Goal: Information Seeking & Learning: Find specific fact

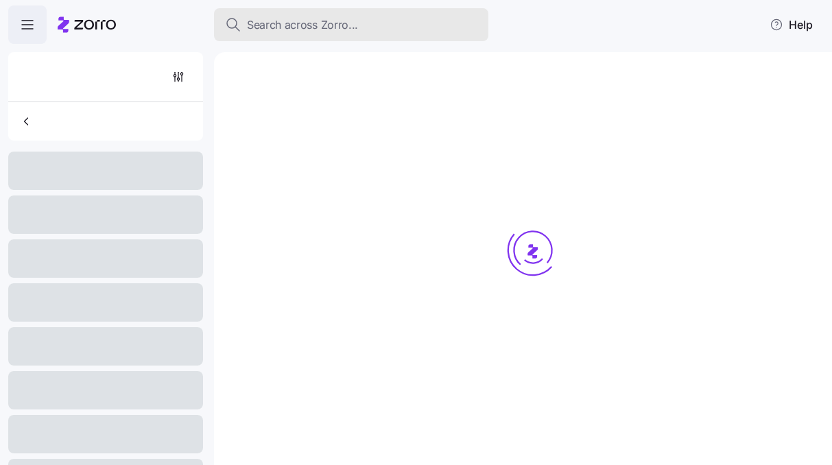
click at [292, 27] on span "Search across Zorro..." at bounding box center [302, 24] width 111 height 17
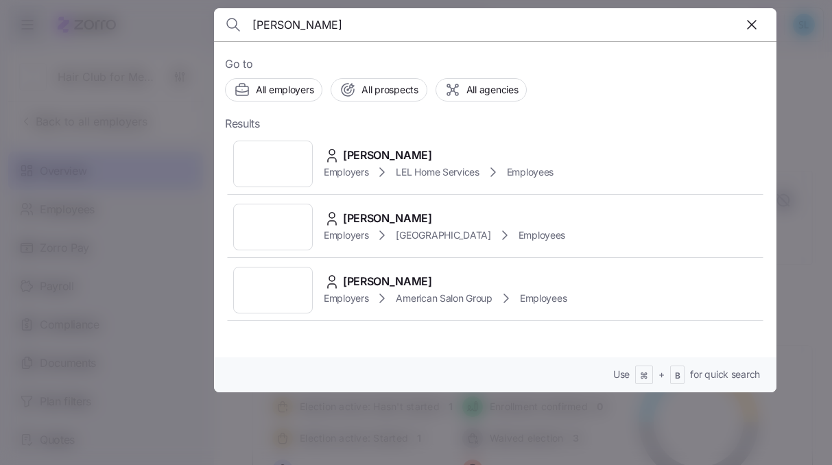
type input "[PERSON_NAME]"
click at [375, 152] on span "[PERSON_NAME]" at bounding box center [387, 155] width 89 height 17
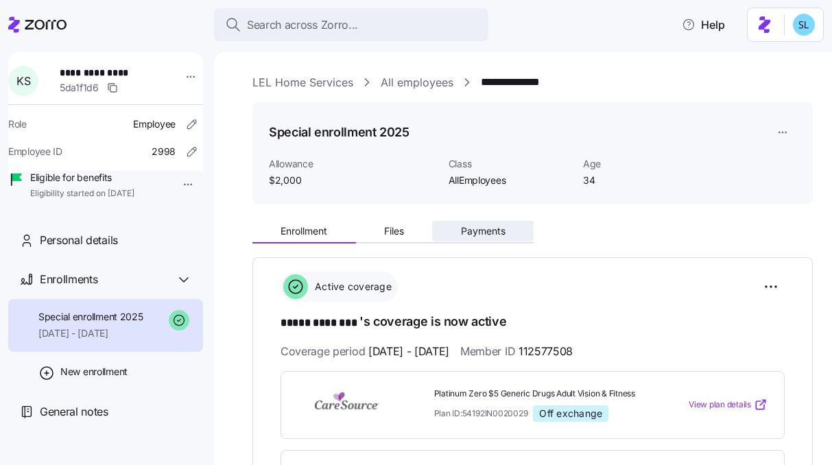
click at [503, 226] on span "Payments" at bounding box center [483, 231] width 45 height 10
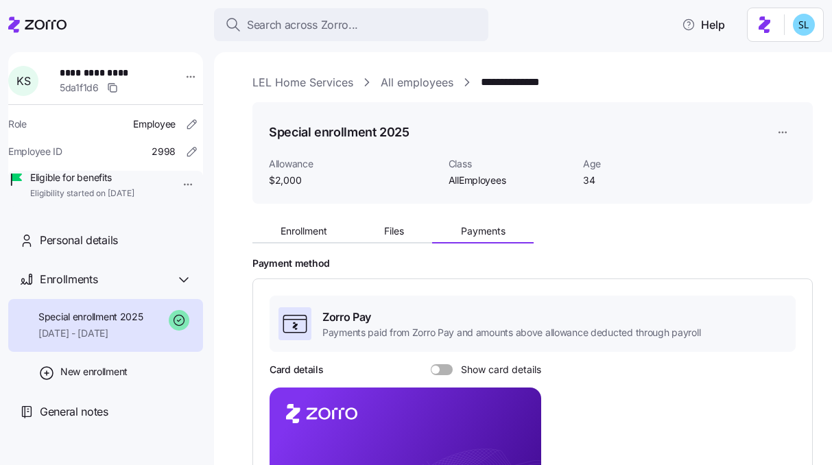
scroll to position [250, 0]
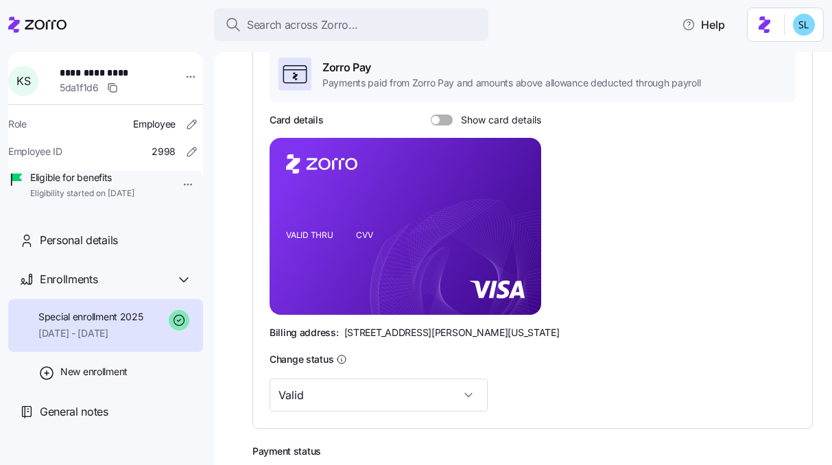
click at [433, 114] on div at bounding box center [442, 119] width 22 height 11
click at [431, 114] on input "Show card details" at bounding box center [431, 114] width 0 height 0
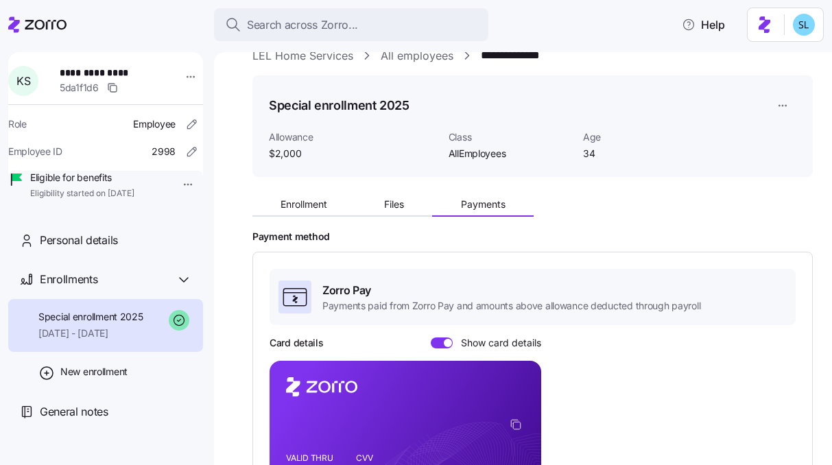
scroll to position [0, 0]
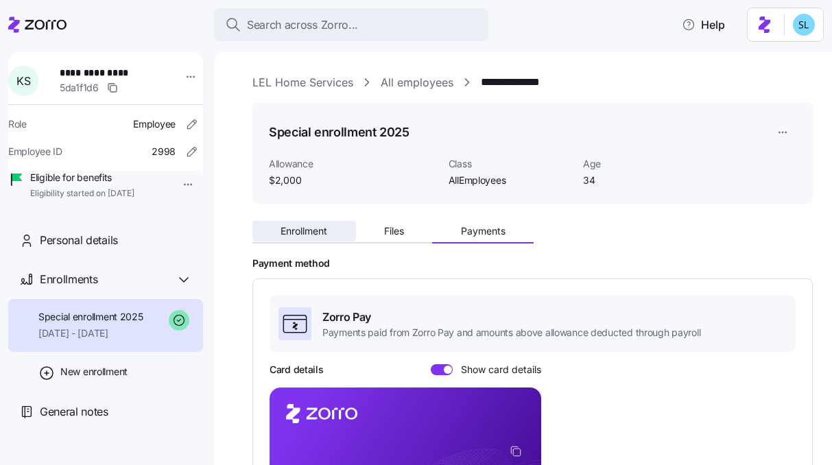
click at [302, 224] on button "Enrollment" at bounding box center [304, 231] width 104 height 21
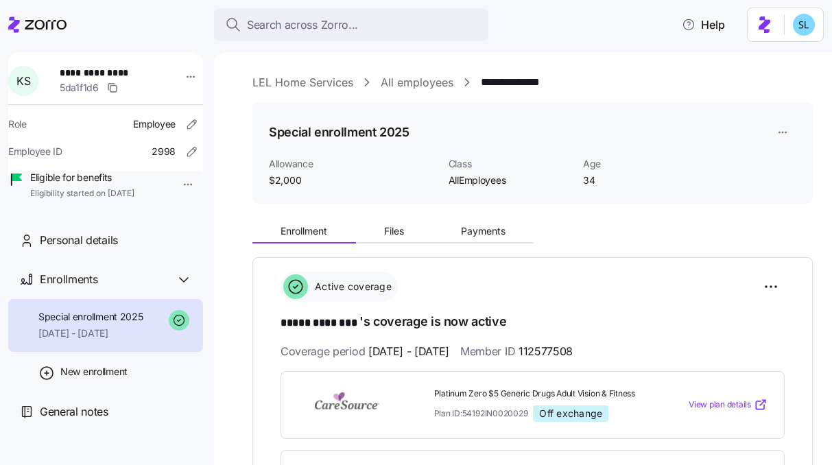
click at [572, 346] on span "112577508" at bounding box center [545, 351] width 54 height 17
copy span "112577508"
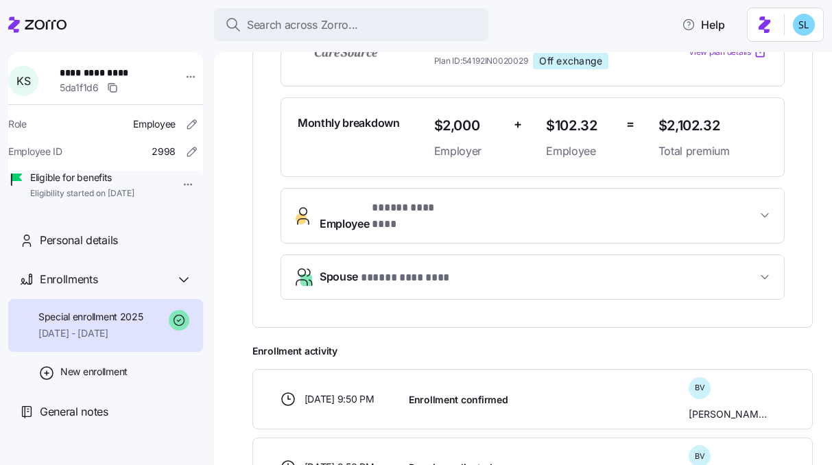
scroll to position [358, 0]
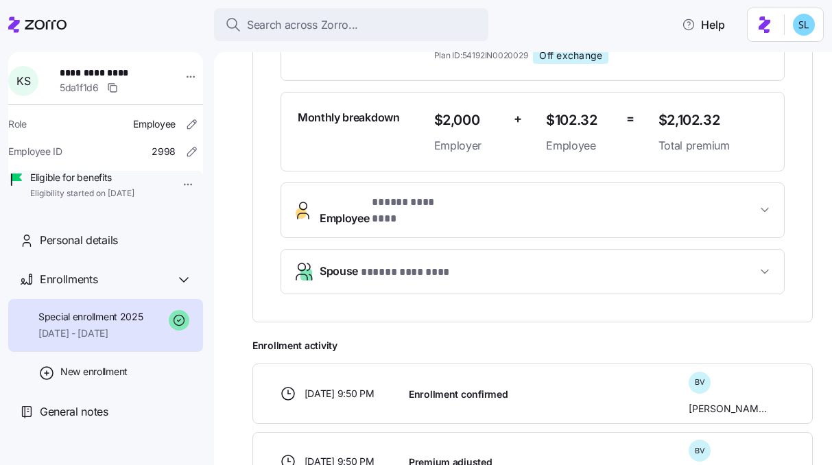
click at [441, 209] on span "* ***** ******** *" at bounding box center [414, 202] width 84 height 17
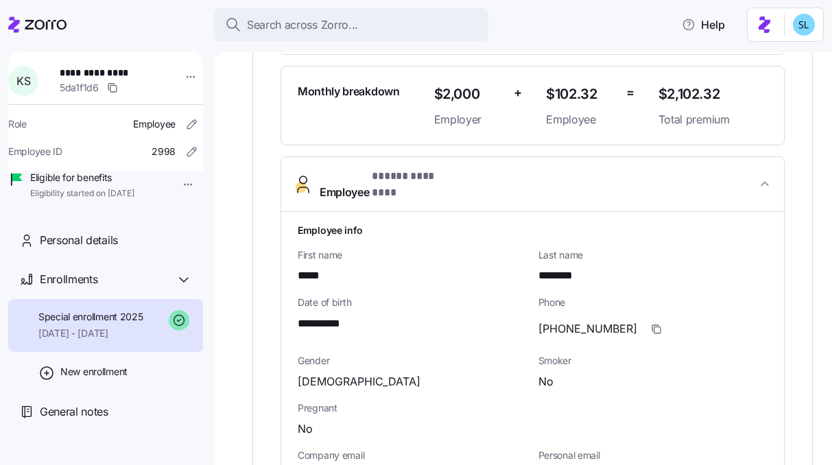
scroll to position [402, 0]
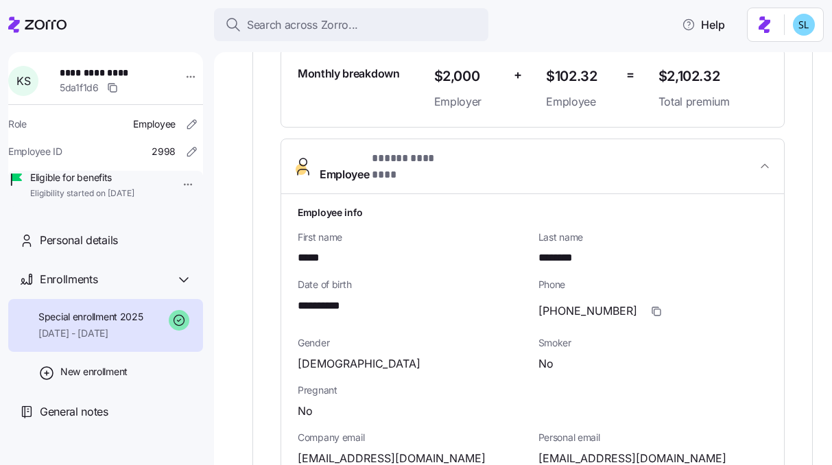
click at [333, 298] on span "**********" at bounding box center [324, 306] width 53 height 17
copy span "****"
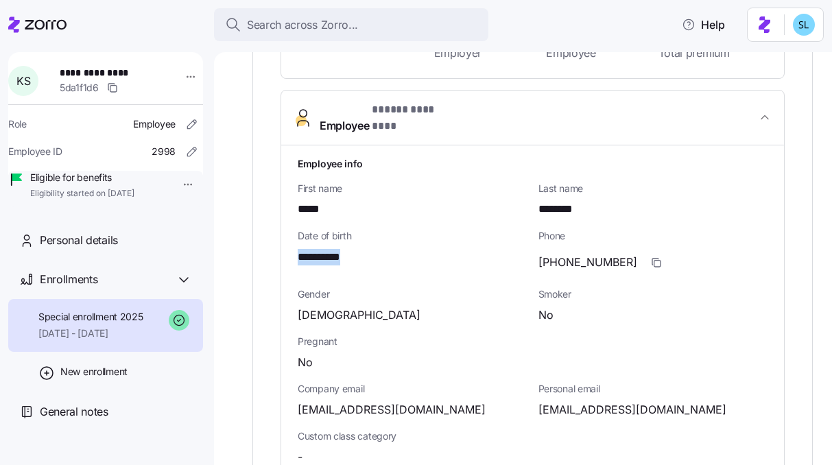
scroll to position [485, 0]
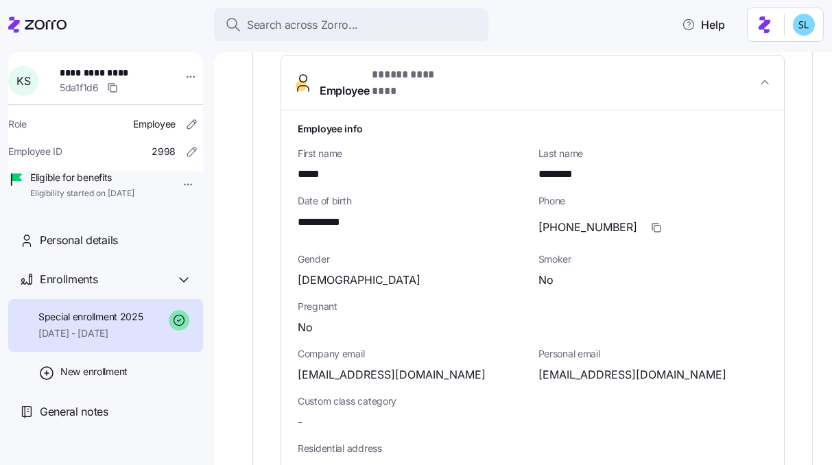
click at [542, 366] on span "[EMAIL_ADDRESS][DOMAIN_NAME]" at bounding box center [632, 374] width 188 height 17
copy span "schwerhakylie"
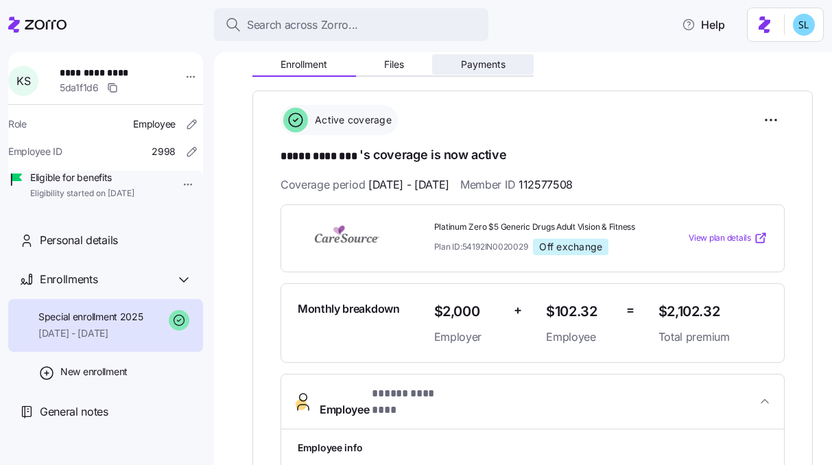
scroll to position [88, 0]
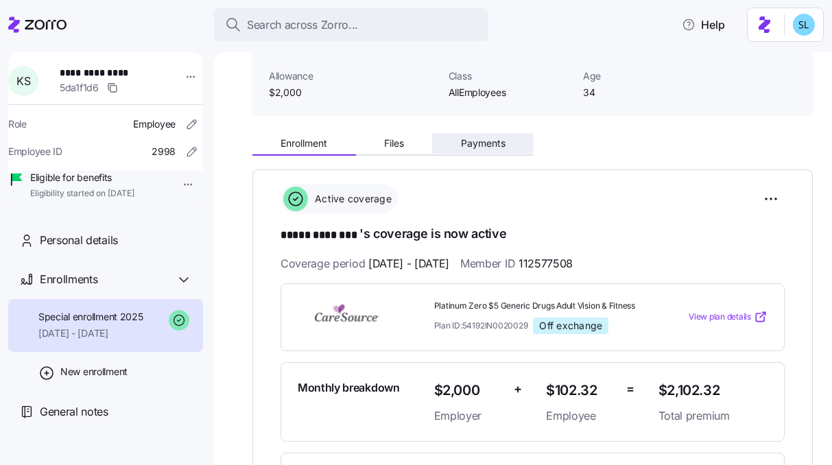
click at [501, 153] on button "Payments" at bounding box center [482, 143] width 101 height 21
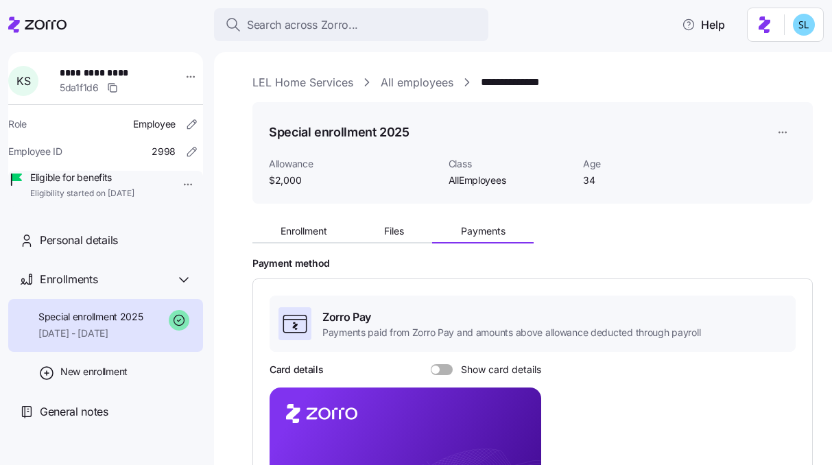
scroll to position [114, 0]
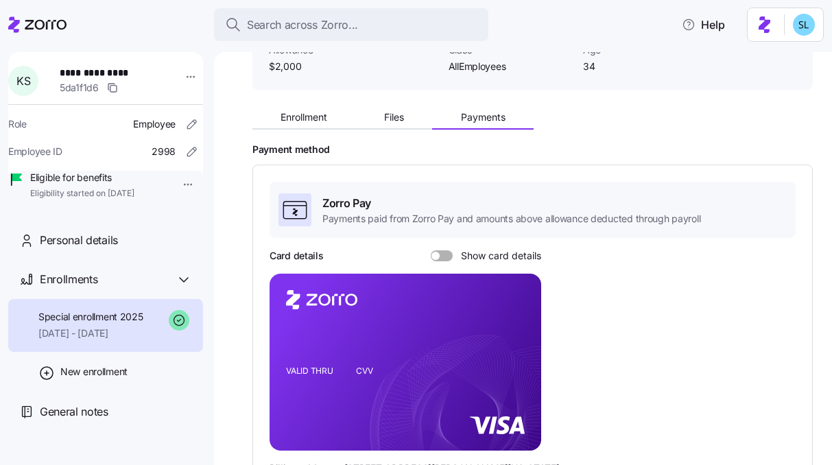
click at [442, 257] on span at bounding box center [446, 255] width 14 height 11
click at [431, 250] on input "Show card details" at bounding box center [431, 250] width 0 height 0
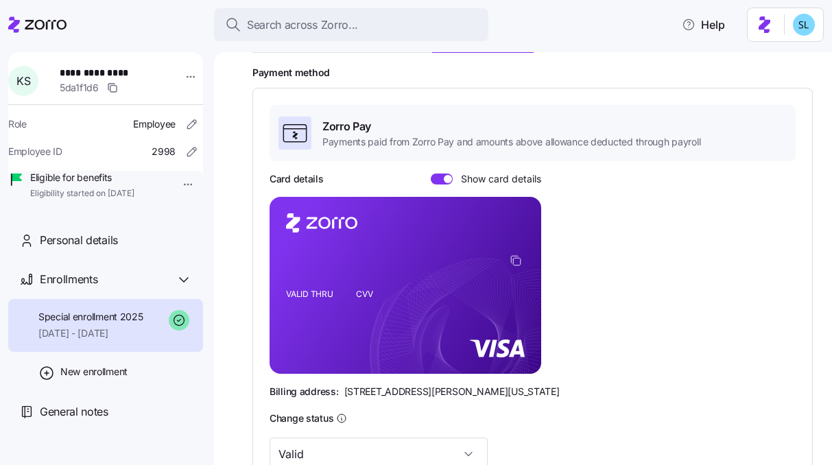
scroll to position [195, 0]
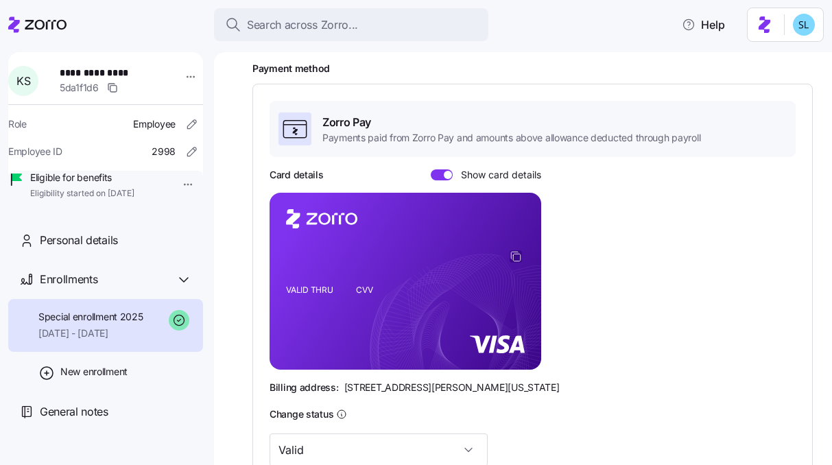
click at [514, 258] on icon "copy-to-clipboard" at bounding box center [515, 256] width 12 height 12
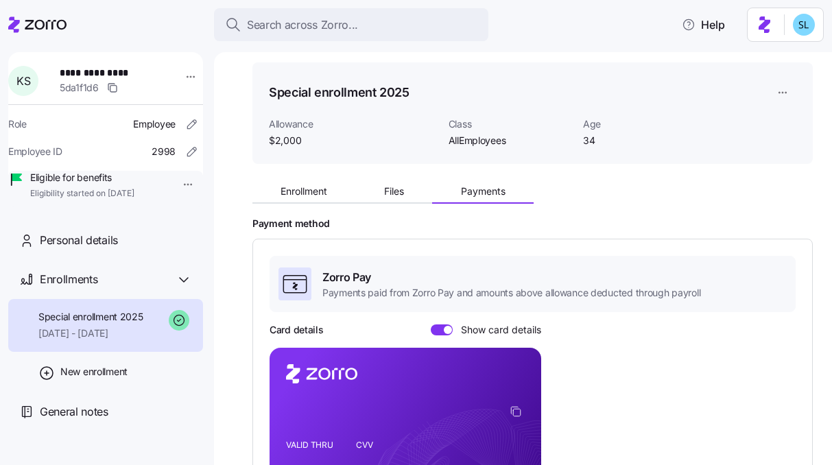
scroll to position [0, 0]
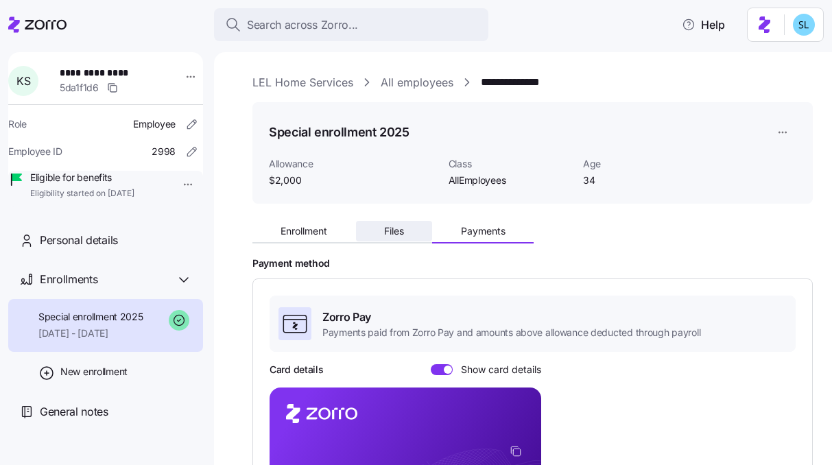
click at [412, 222] on button "Files" at bounding box center [394, 231] width 77 height 21
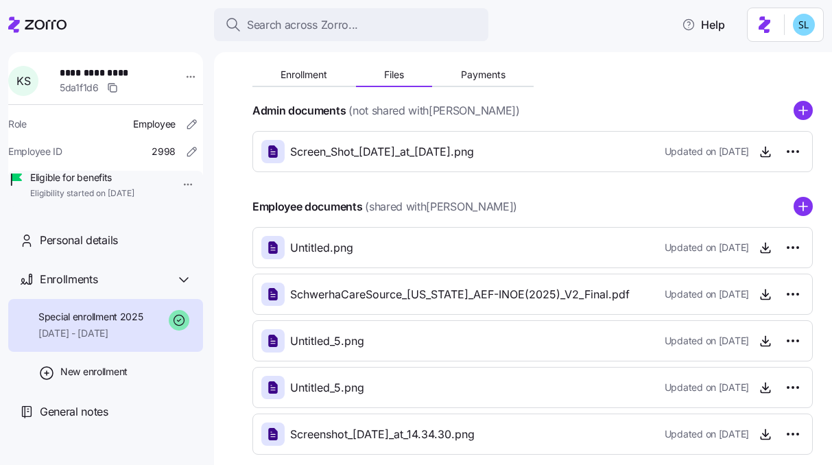
scroll to position [183, 0]
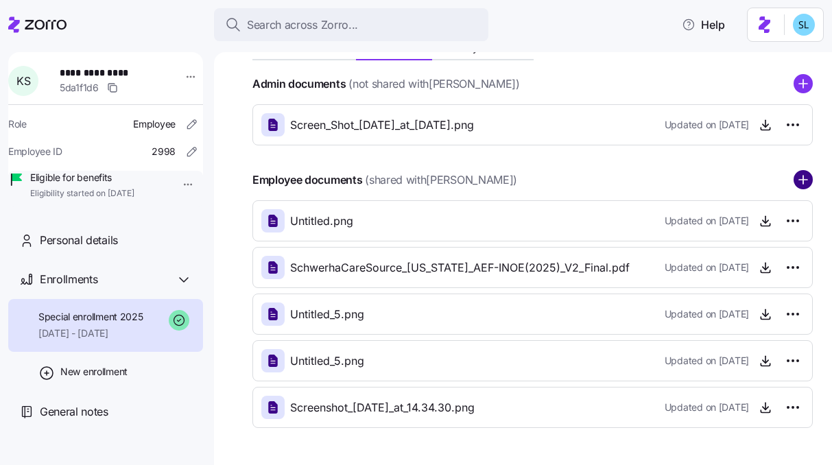
click at [794, 184] on circle "add icon" at bounding box center [803, 180] width 18 height 18
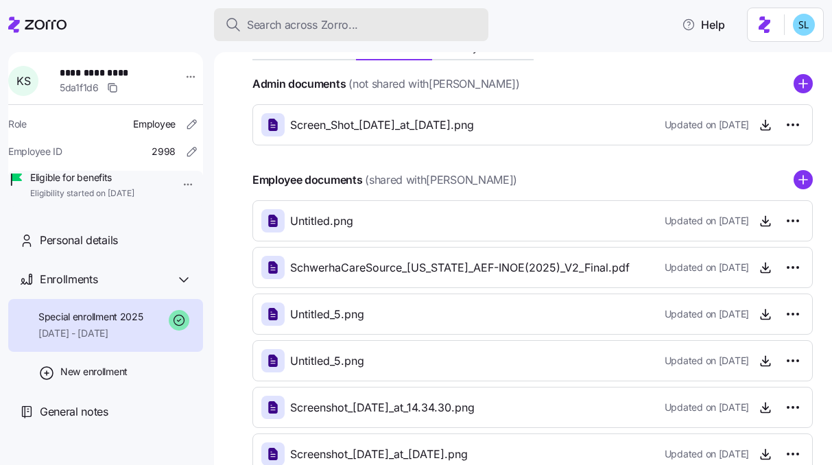
click at [424, 16] on button "Search across Zorro..." at bounding box center [351, 24] width 274 height 33
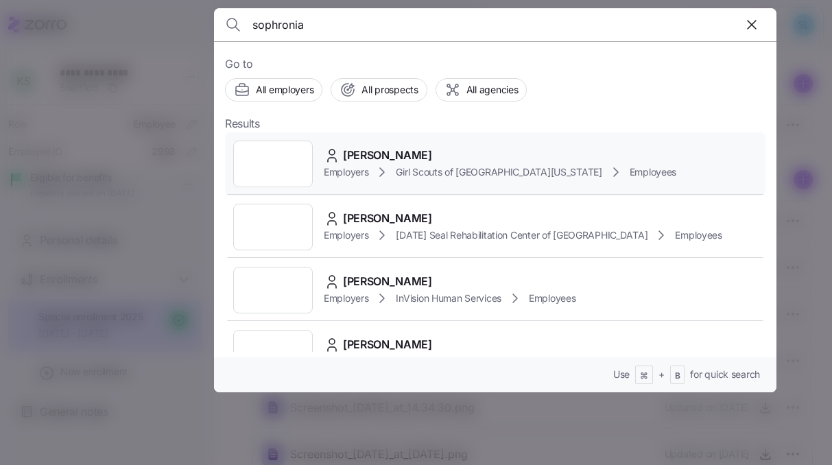
type input "sophronia"
click at [383, 141] on div "[PERSON_NAME] Employers Girl Scouts of Historic [US_STATE] Employees" at bounding box center [495, 163] width 540 height 63
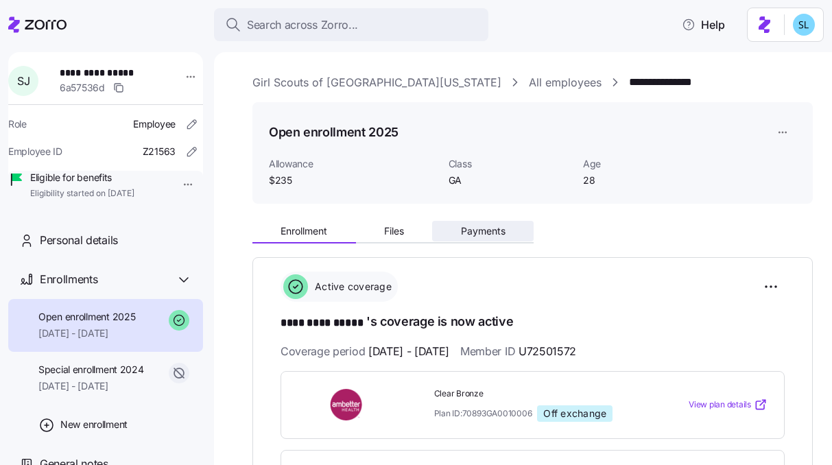
click at [476, 223] on button "Payments" at bounding box center [482, 231] width 101 height 21
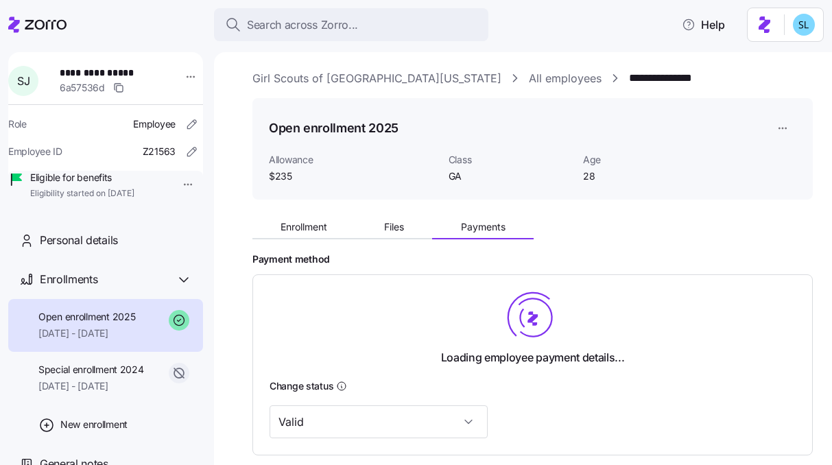
scroll to position [5, 0]
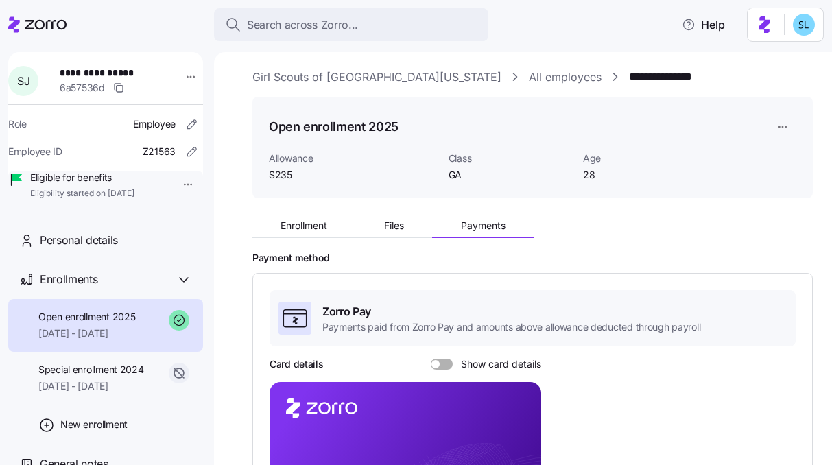
click at [447, 359] on span at bounding box center [446, 364] width 14 height 11
click at [431, 359] on input "Show card details" at bounding box center [431, 359] width 0 height 0
click at [516, 448] on icon "copy-to-clipboard" at bounding box center [515, 445] width 12 height 12
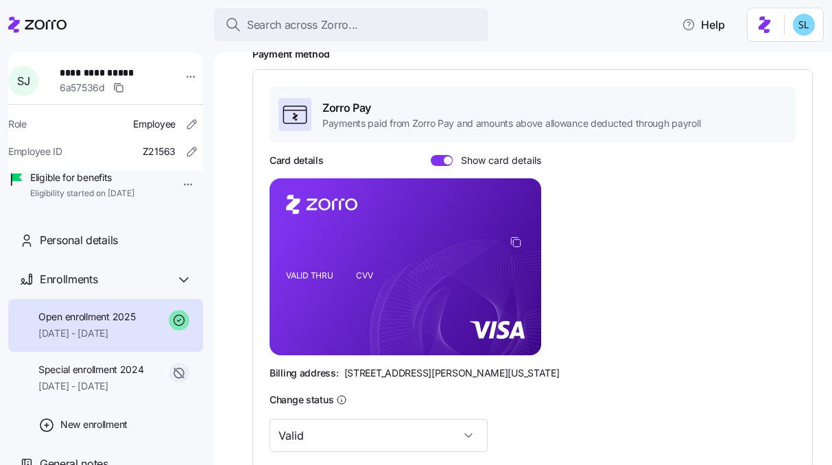
scroll to position [242, 0]
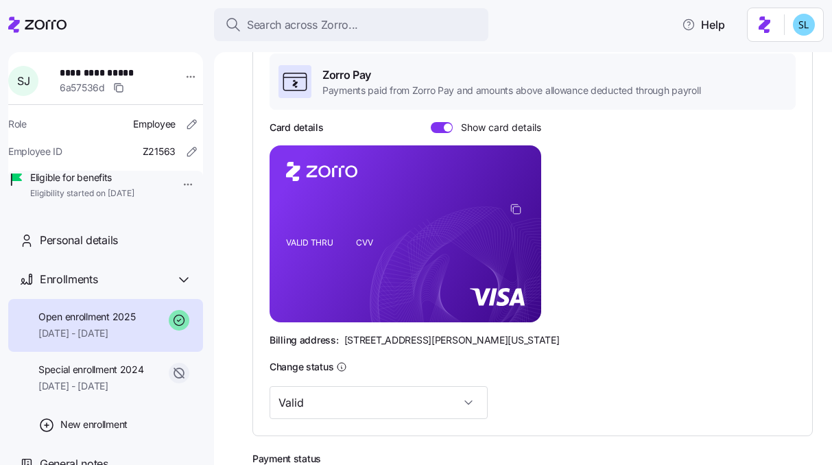
click at [362, 339] on span "[STREET_ADDRESS][PERSON_NAME][US_STATE]" at bounding box center [451, 340] width 215 height 14
copy span "[STREET_ADDRESS][PERSON_NAME][US_STATE]"
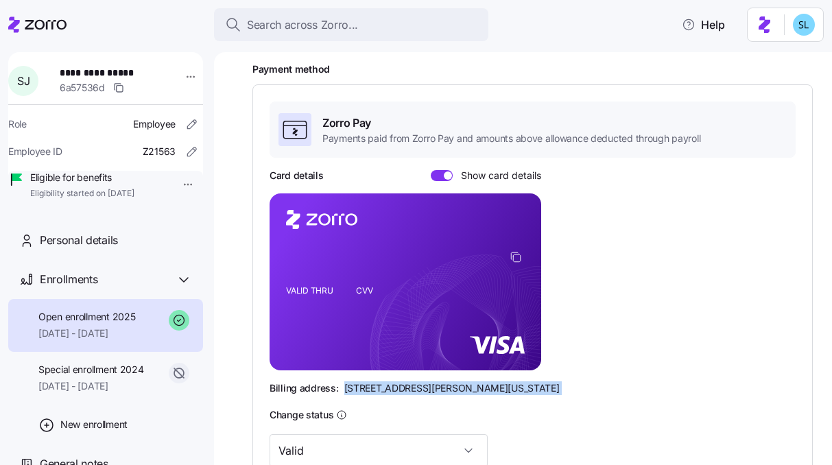
scroll to position [0, 0]
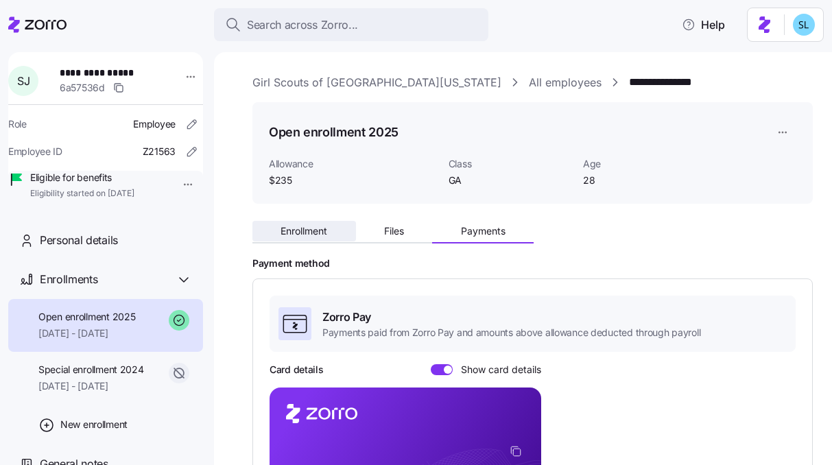
click at [317, 233] on span "Enrollment" at bounding box center [303, 231] width 47 height 10
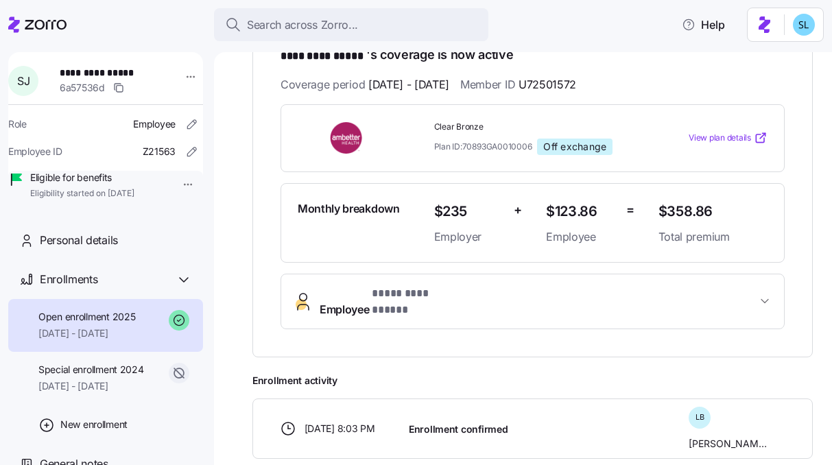
click at [404, 285] on span "* ********* ***** *" at bounding box center [418, 293] width 92 height 17
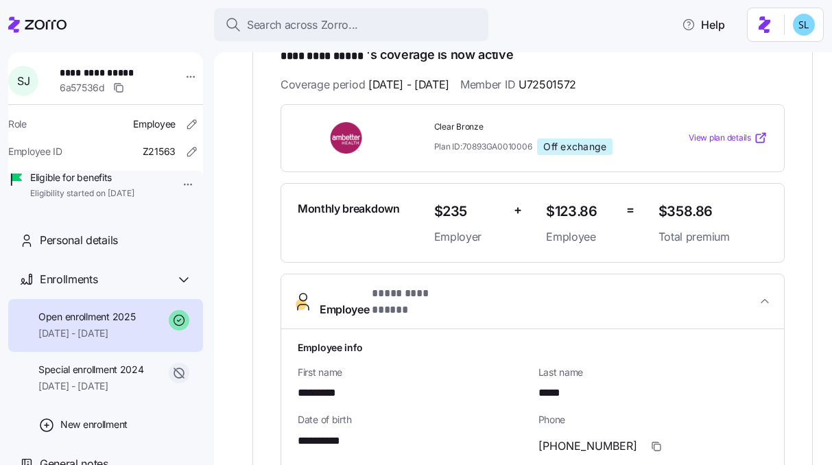
scroll to position [709, 0]
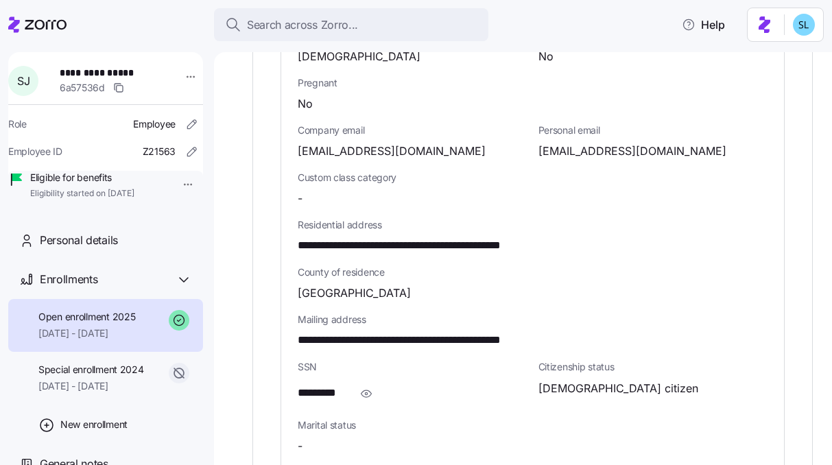
click at [572, 143] on span "[EMAIL_ADDRESS][DOMAIN_NAME]" at bounding box center [632, 151] width 188 height 17
copy span "jonessophronia"
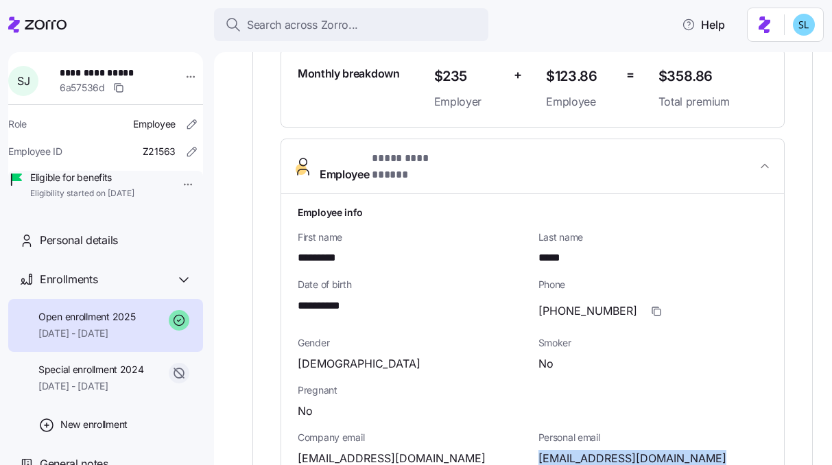
scroll to position [0, 0]
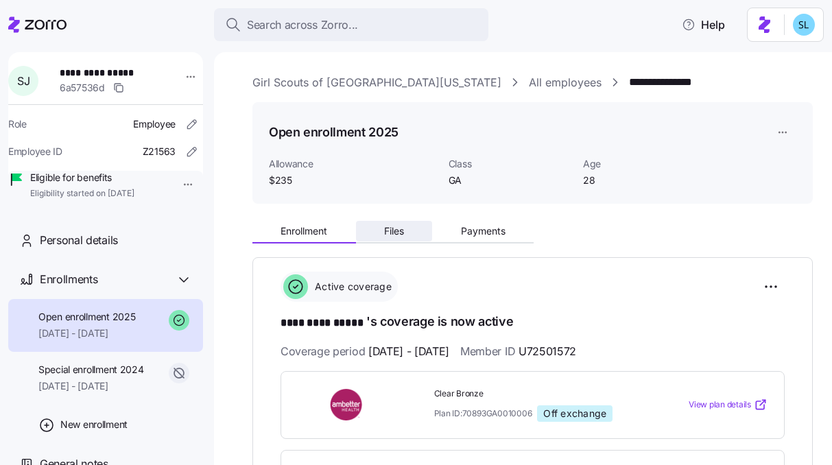
click at [409, 232] on button "Files" at bounding box center [394, 231] width 77 height 21
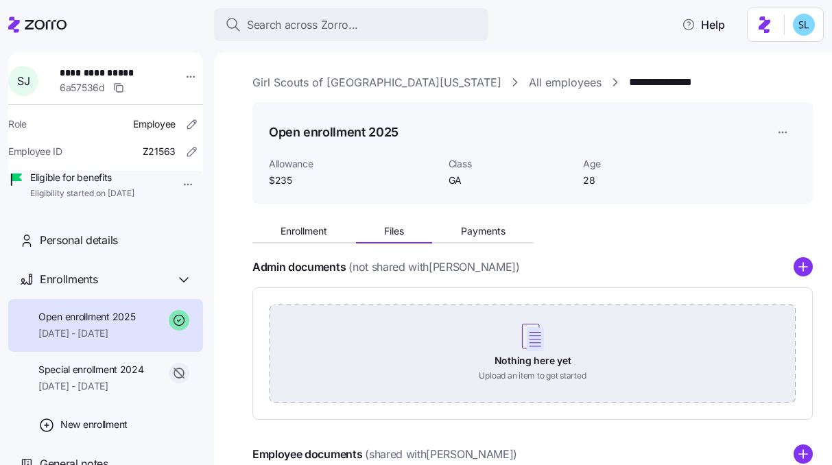
scroll to position [265, 0]
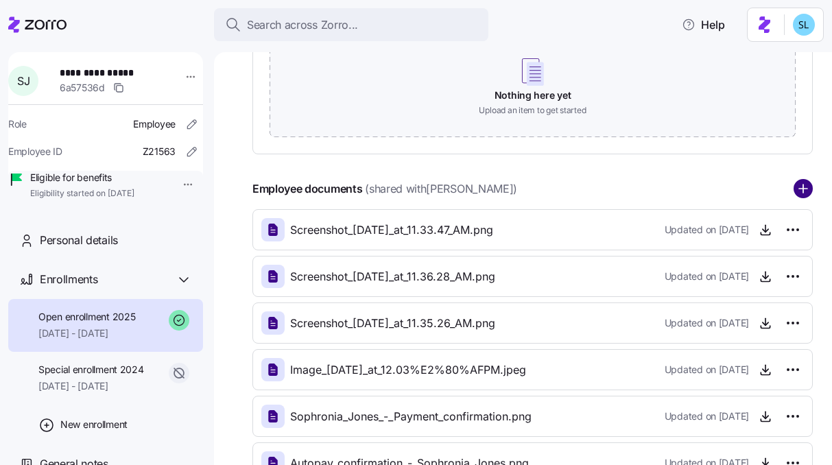
click at [794, 190] on circle "add icon" at bounding box center [803, 189] width 18 height 18
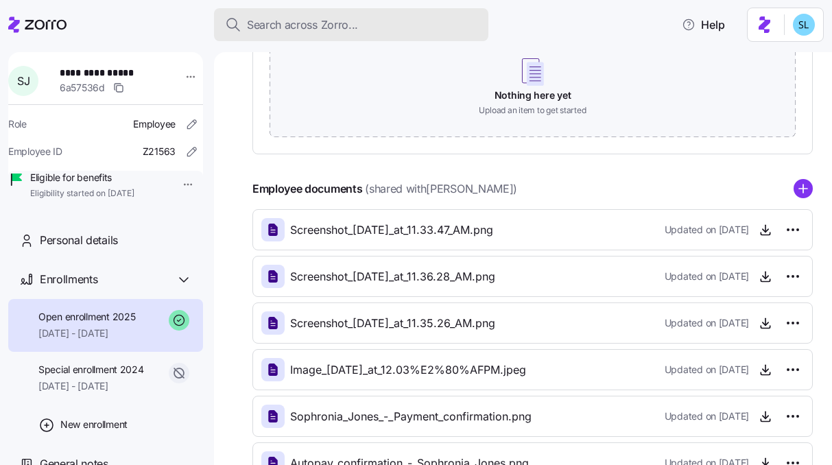
click at [314, 29] on span "Search across Zorro..." at bounding box center [302, 24] width 111 height 17
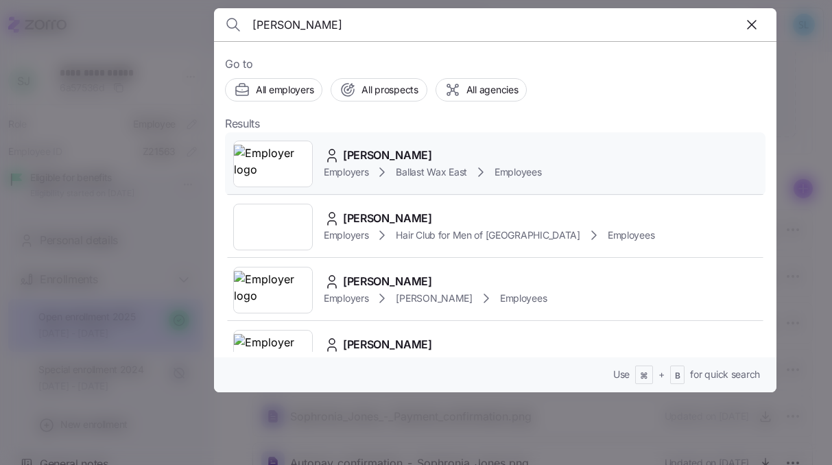
type input "[PERSON_NAME]"
click at [367, 157] on span "[PERSON_NAME]" at bounding box center [387, 155] width 89 height 17
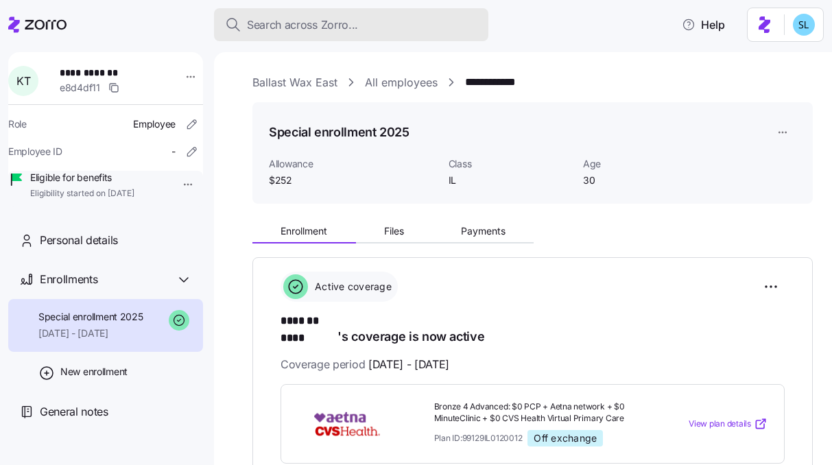
click at [391, 28] on div "Search across Zorro..." at bounding box center [351, 24] width 252 height 17
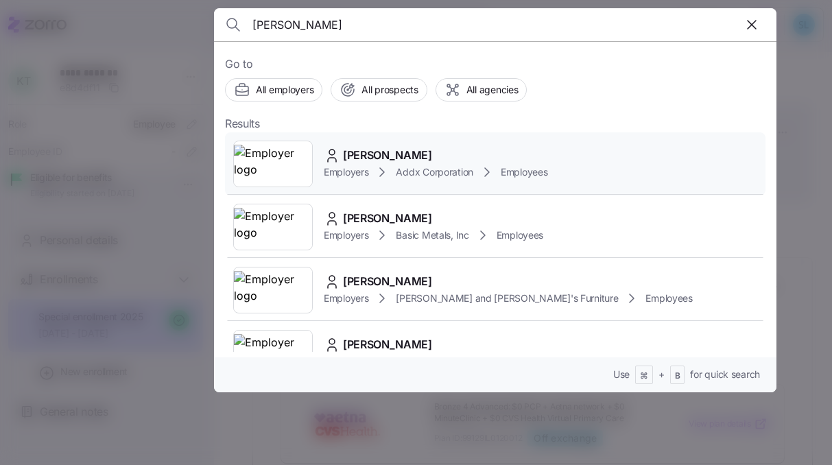
type input "[PERSON_NAME]"
click at [437, 142] on div "[PERSON_NAME] Employers Addx Corporation Employees" at bounding box center [495, 163] width 540 height 63
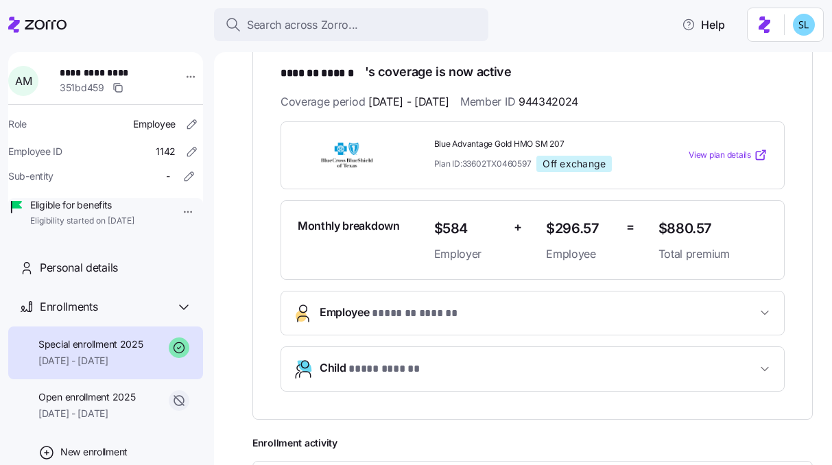
scroll to position [247, 0]
